Goal: Transaction & Acquisition: Purchase product/service

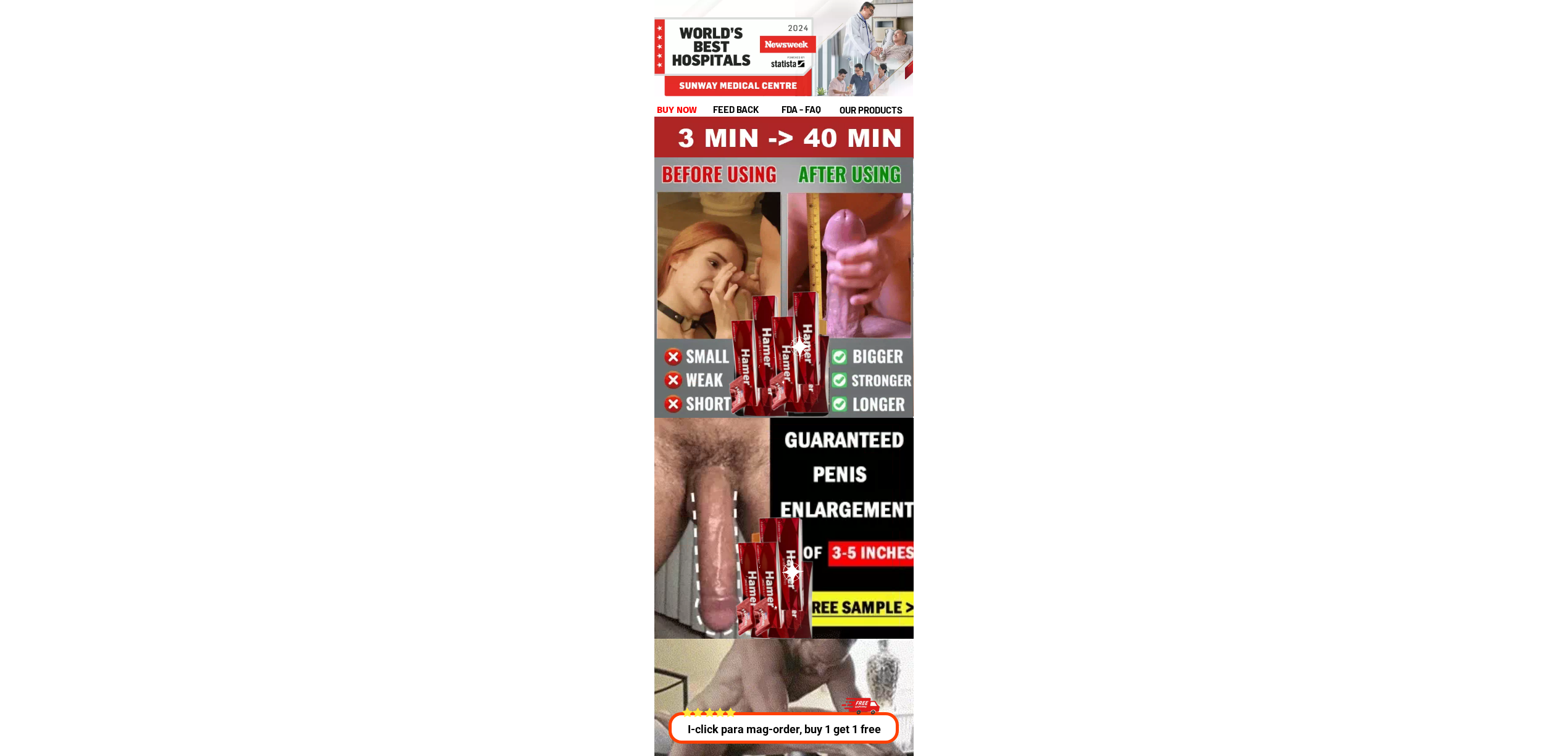
click at [808, 731] on p "I-click para mag-order, buy 1 get 1 free" at bounding box center [780, 729] width 235 height 17
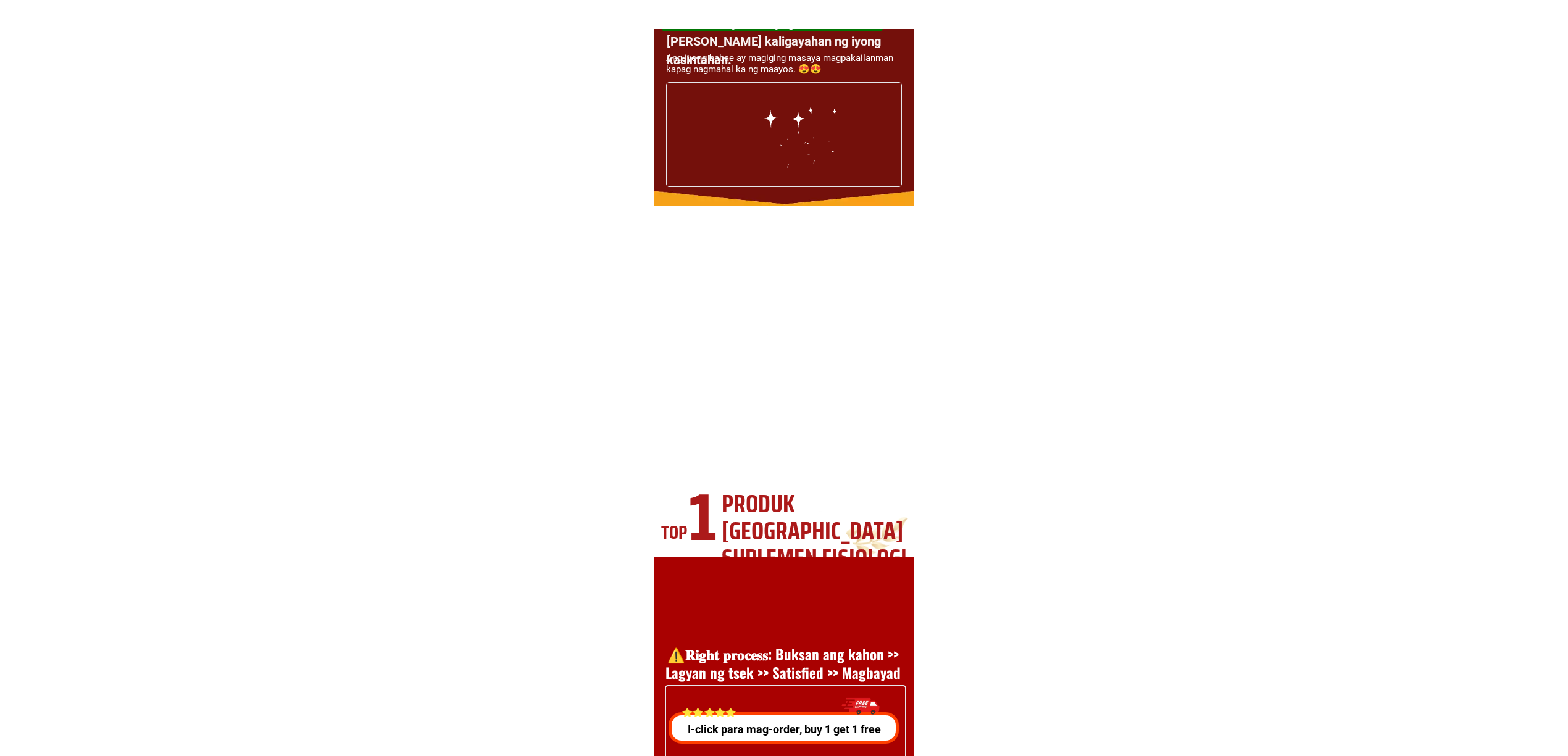
scroll to position [4446, 0]
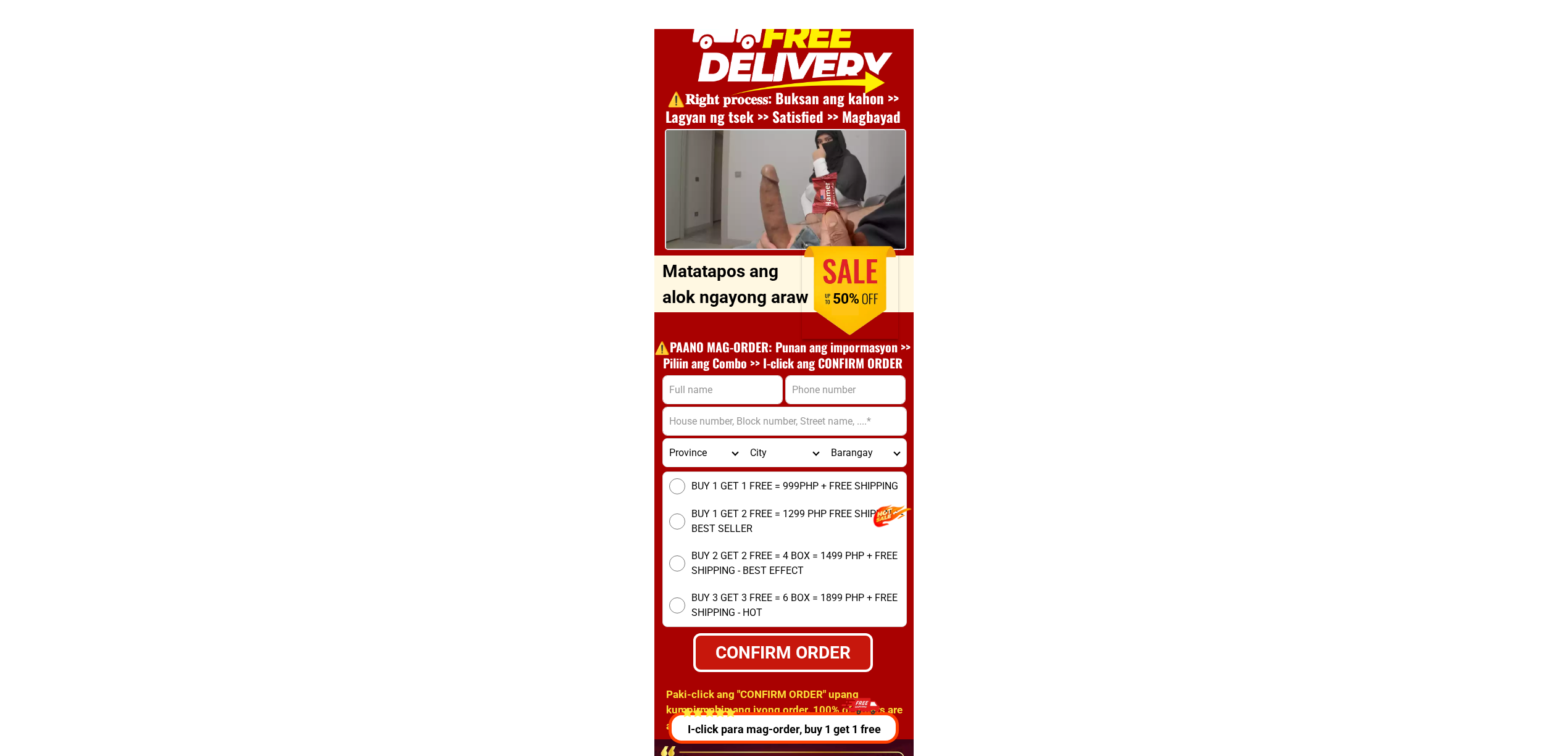
click at [831, 398] on input "Input phone_number" at bounding box center [846, 390] width 119 height 28
paste input "09655440025"
type input "09655440025"
paste input "[PERSON_NAME]"
click at [721, 395] on input "[PERSON_NAME]" at bounding box center [722, 390] width 119 height 28
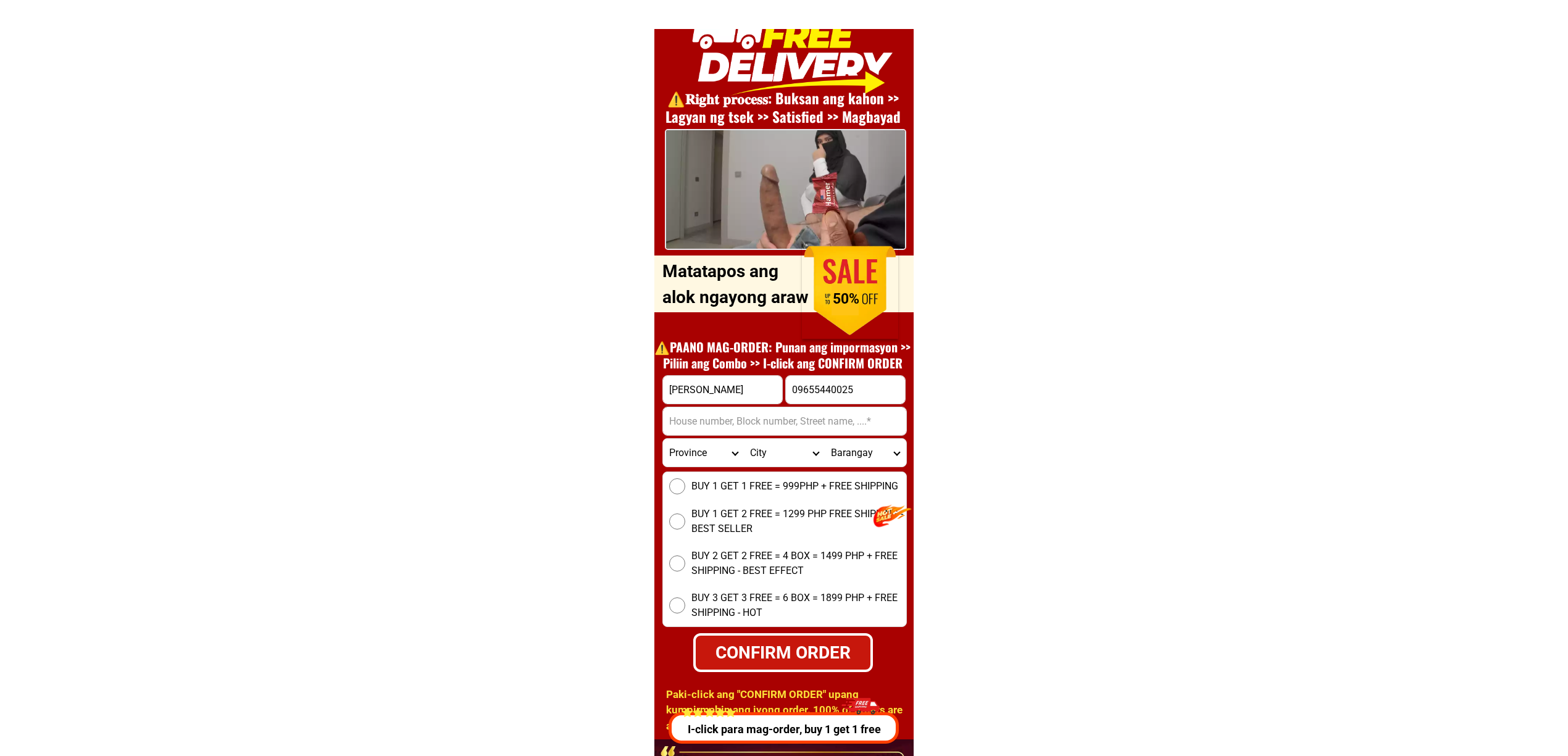
type input "[PERSON_NAME]"
click at [756, 413] on input "Input address" at bounding box center [784, 421] width 243 height 28
paste input "Wala no,, [GEOGRAPHIC_DATA], Science-city-of-[GEOGRAPHIC_DATA], [GEOGRAPHIC_DAT…"
type input "Wala no,, [GEOGRAPHIC_DATA], Science-city-of-[GEOGRAPHIC_DATA], [GEOGRAPHIC_DAT…"
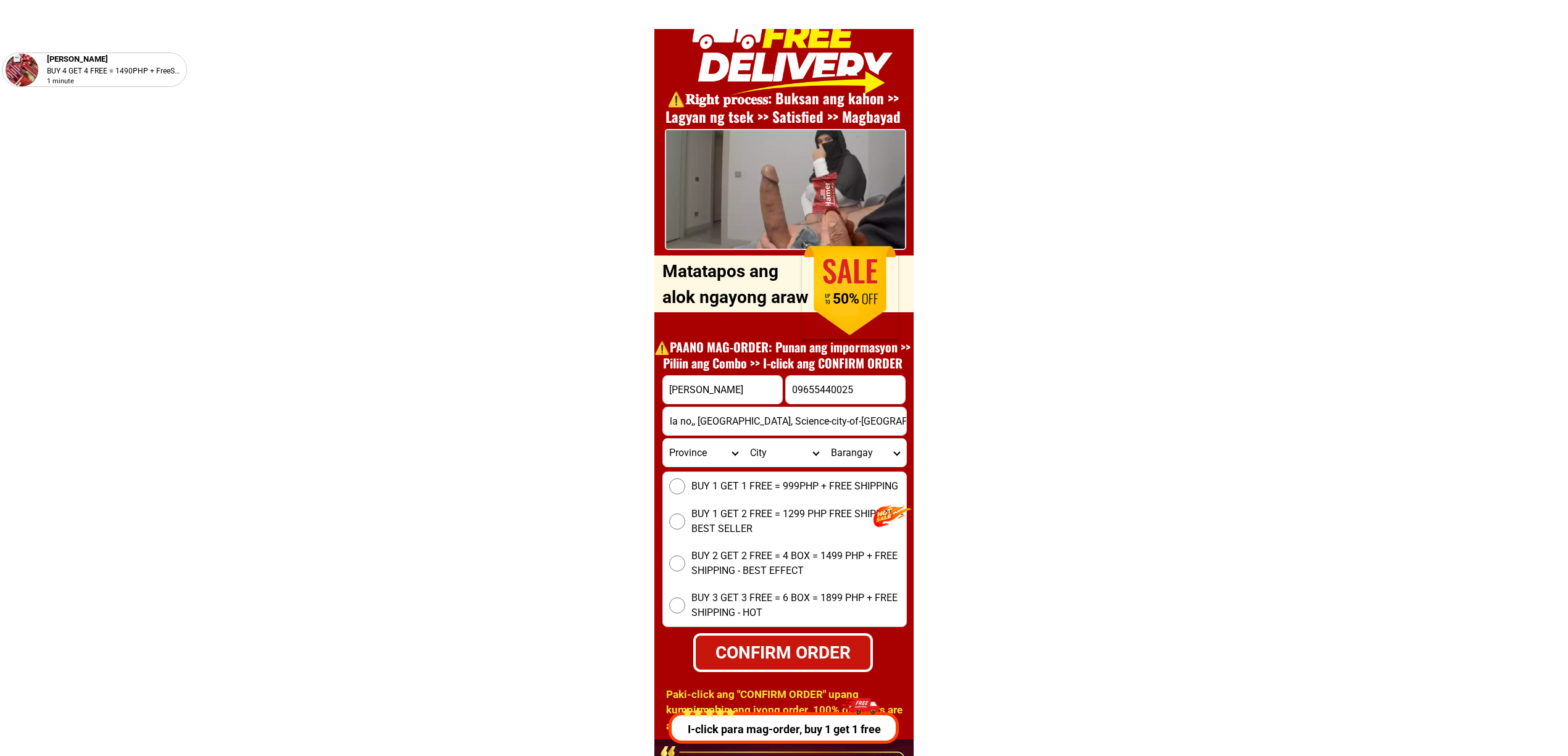
scroll to position [0, 0]
click at [812, 517] on span "BUY 1 GET 2 FREE = 1299 PHP FREE SHIPPING - BEST SELLER" at bounding box center [798, 521] width 215 height 30
click at [685, 517] on input "BUY 1 GET 2 FREE = 1299 PHP FREE SHIPPING - BEST SELLER" at bounding box center [677, 521] width 16 height 16
click at [773, 639] on div "CONFIRM ORDER" at bounding box center [783, 653] width 175 height 26
click at [784, 639] on span at bounding box center [783, 641] width 5 height 5
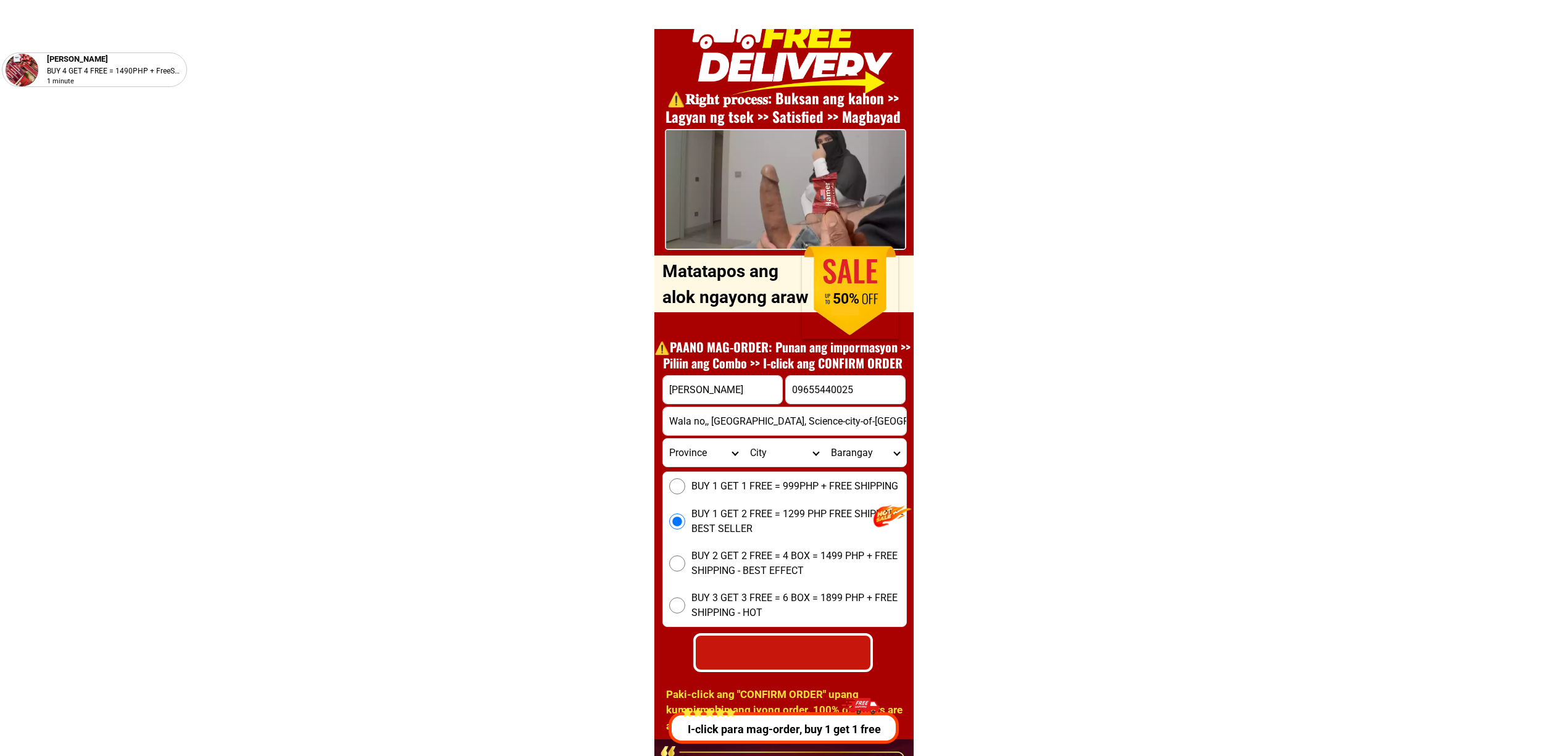
click at [784, 639] on span at bounding box center [783, 641] width 5 height 5
radio input "true"
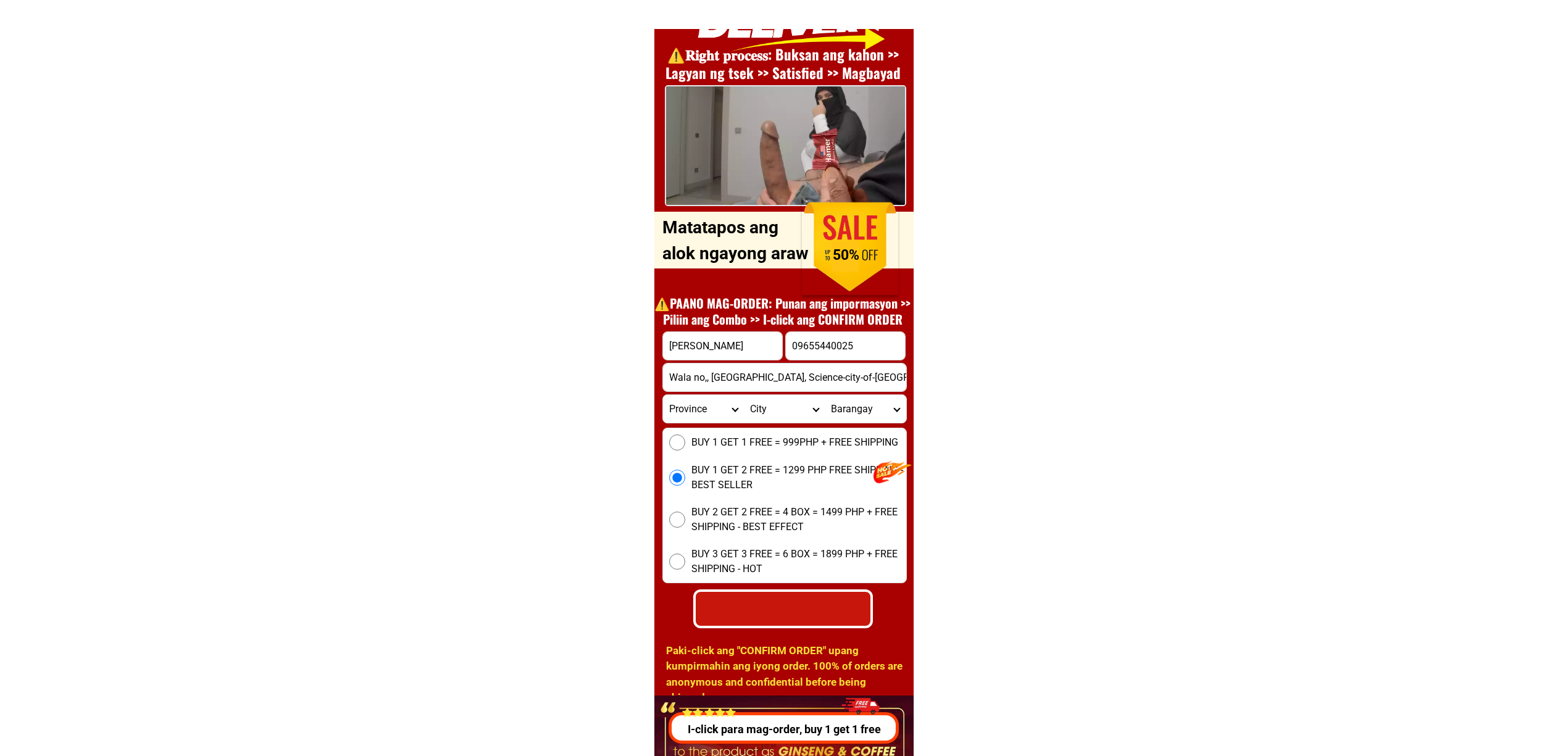
scroll to position [4504, 0]
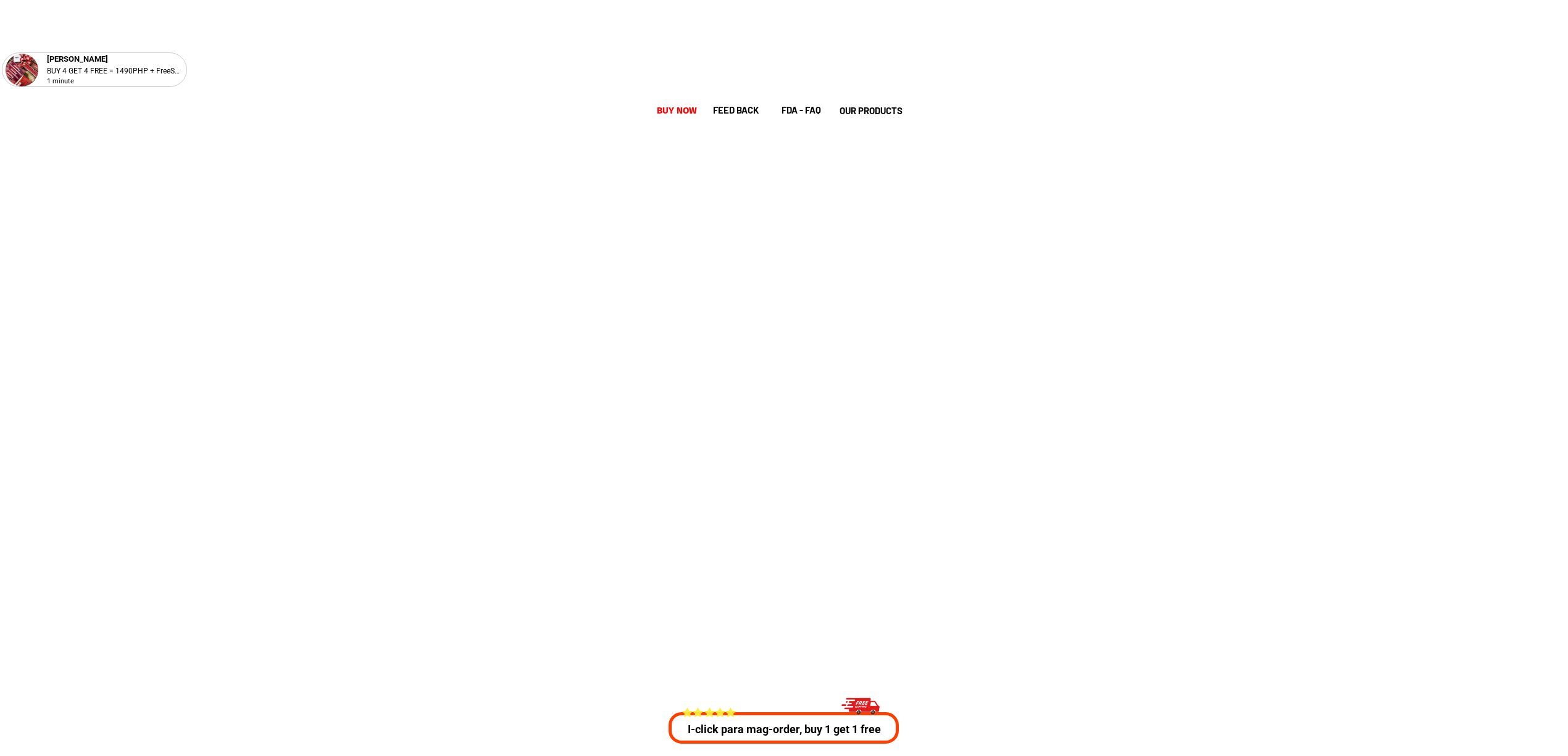
scroll to position [4504, 0]
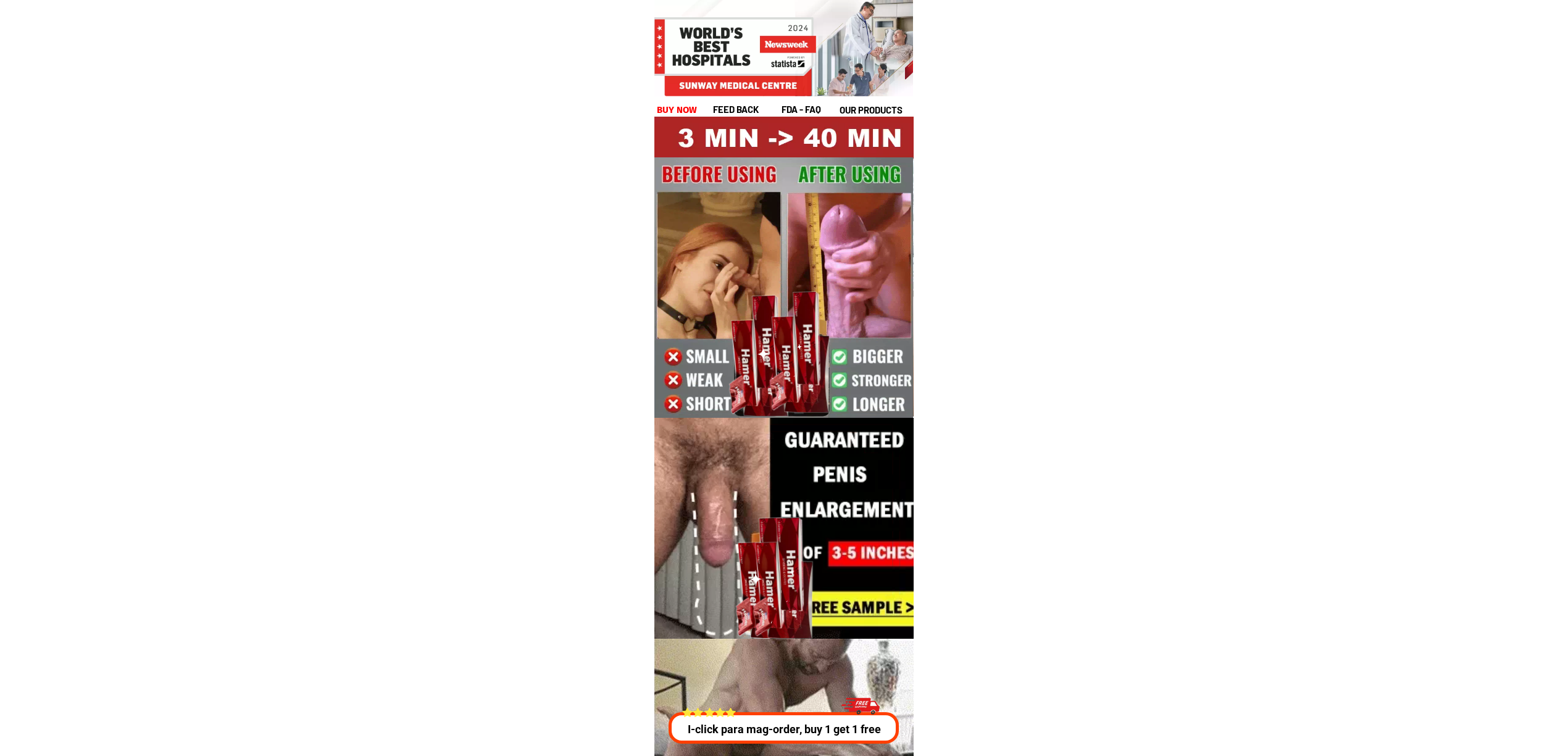
click at [835, 729] on p "I-click para mag-order, buy 1 get 1 free" at bounding box center [786, 729] width 235 height 17
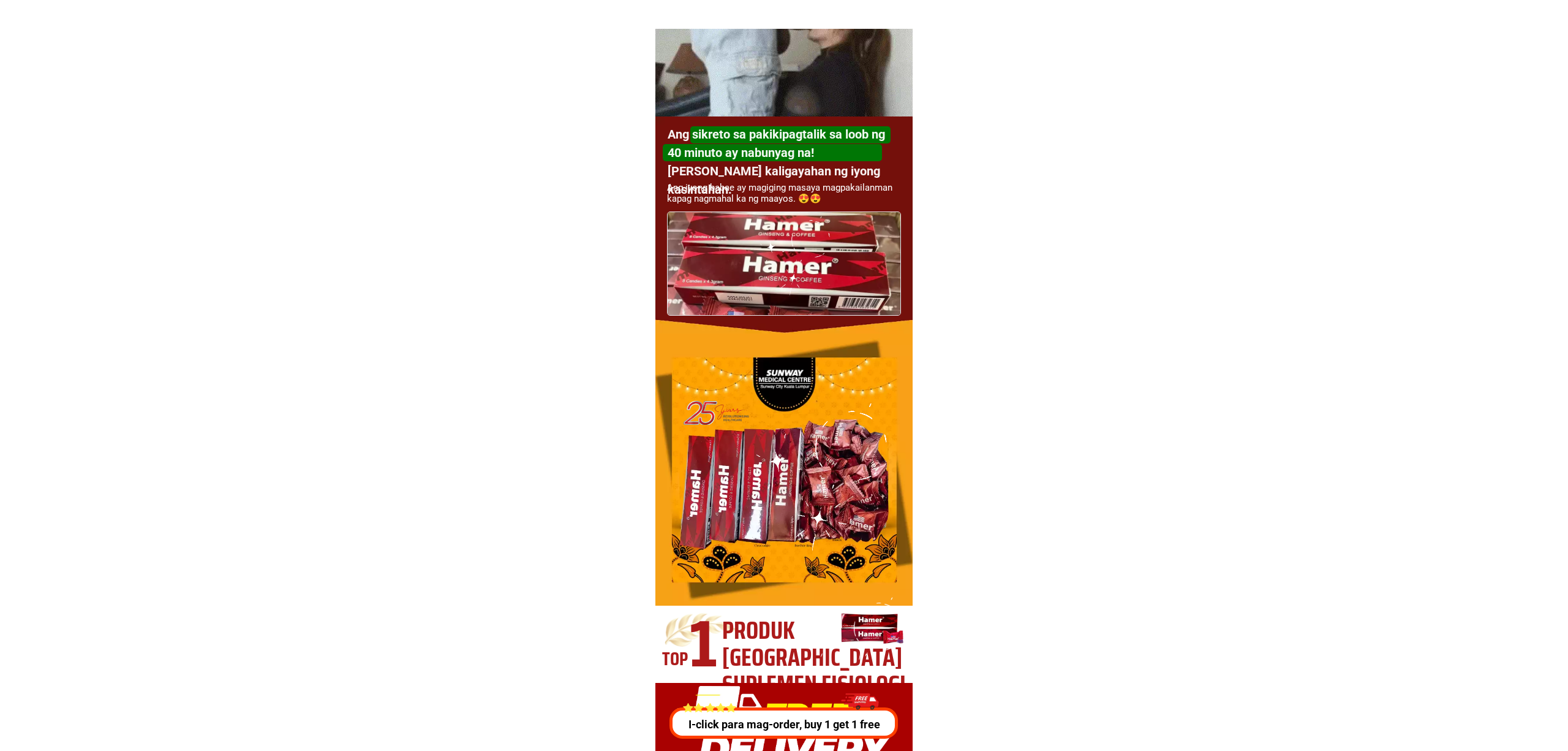
scroll to position [4416, 0]
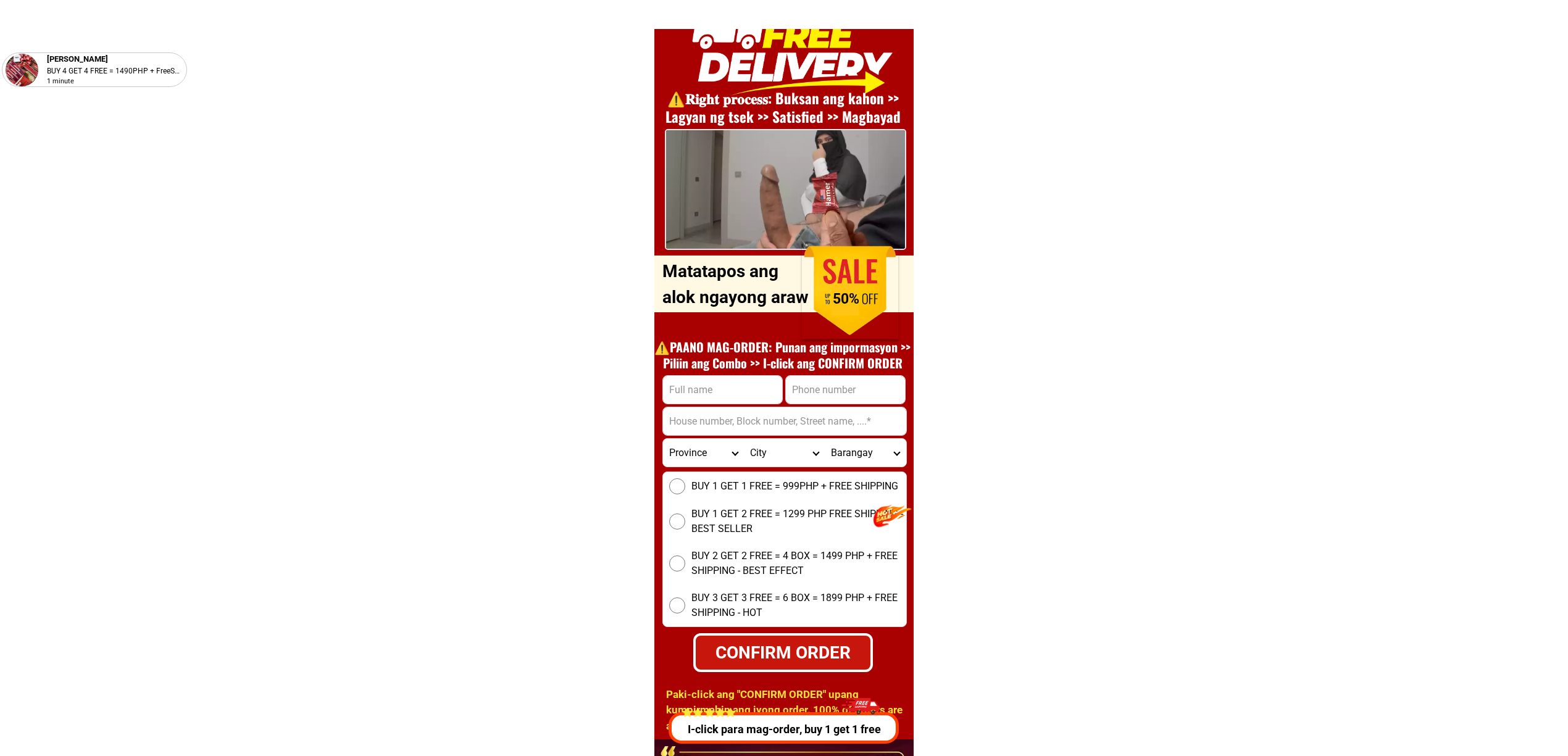
click at [704, 389] on input "Input full_name" at bounding box center [722, 390] width 119 height 28
paste input "Rey Merin"
type input "Rey Merin"
paste input "09173207650"
click at [855, 385] on input "09173207650" at bounding box center [846, 390] width 119 height 28
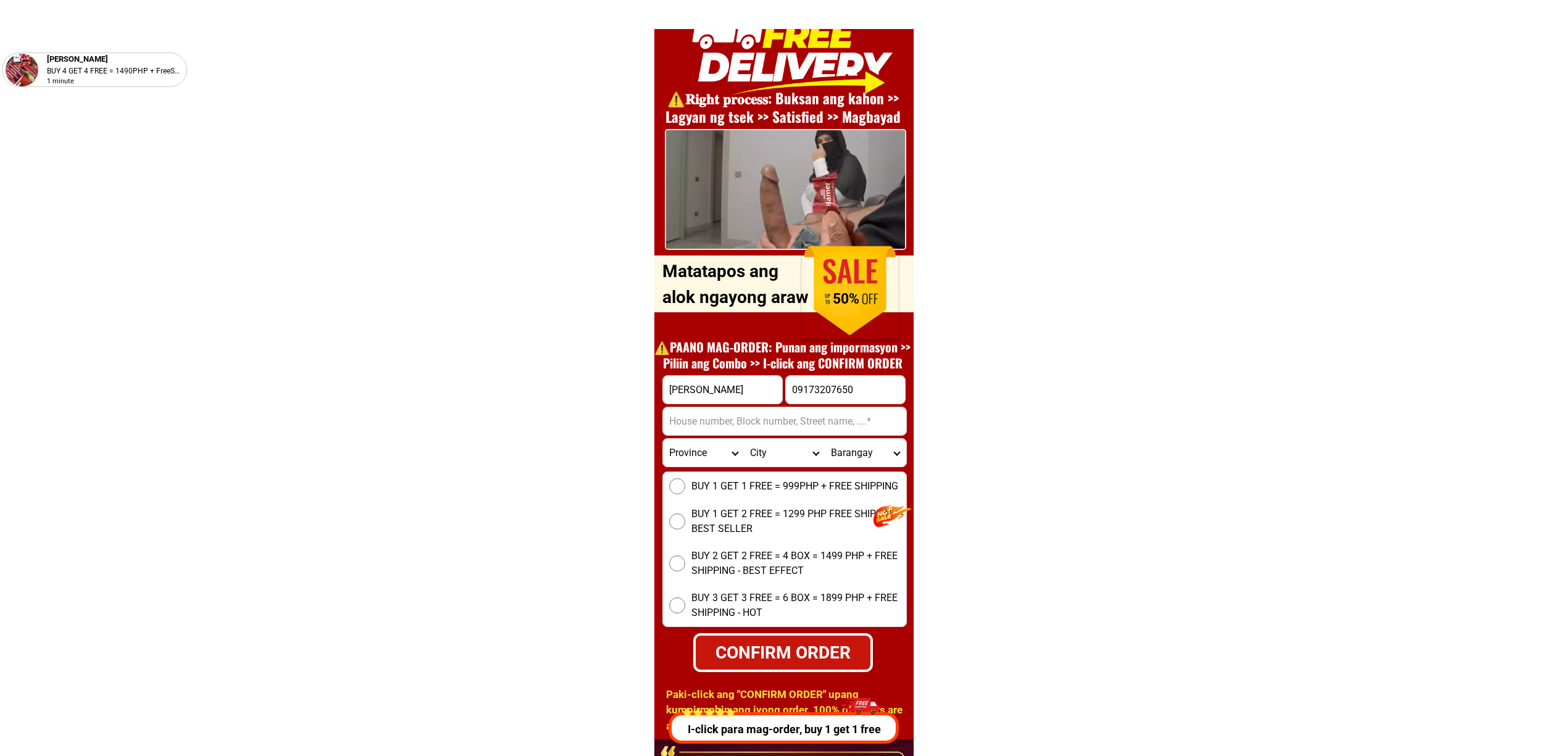
type input "09173207650"
paste input "Buhangin (pob.), Davao-city, Davao-del-sur"
click at [776, 431] on input "Buhangin (pob.), Davao-city, Davao-del-sur" at bounding box center [784, 421] width 243 height 28
type input "Buhangin (pob.), Davao-city, Davao-del-sur"
click at [734, 482] on span "BUY 1 GET 1 FREE = 999PHP + FREE SHIPPING" at bounding box center [795, 486] width 207 height 15
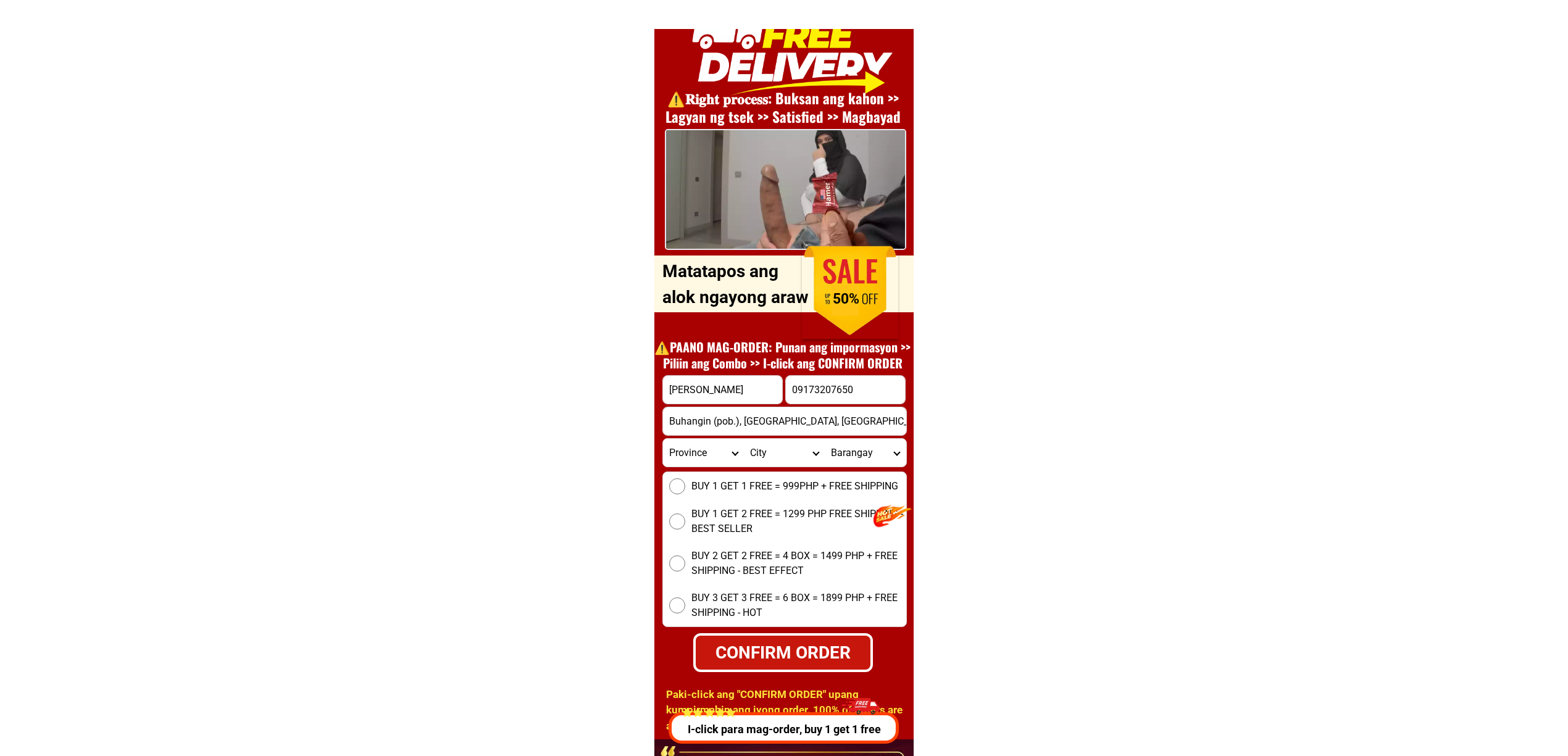
click at [685, 482] on input "BUY 1 GET 1 FREE = 999PHP + FREE SHIPPING" at bounding box center [677, 486] width 16 height 16
click at [808, 648] on div "CONFIRM ORDER" at bounding box center [782, 653] width 176 height 26
radio input "true"
